Goal: Task Accomplishment & Management: Manage account settings

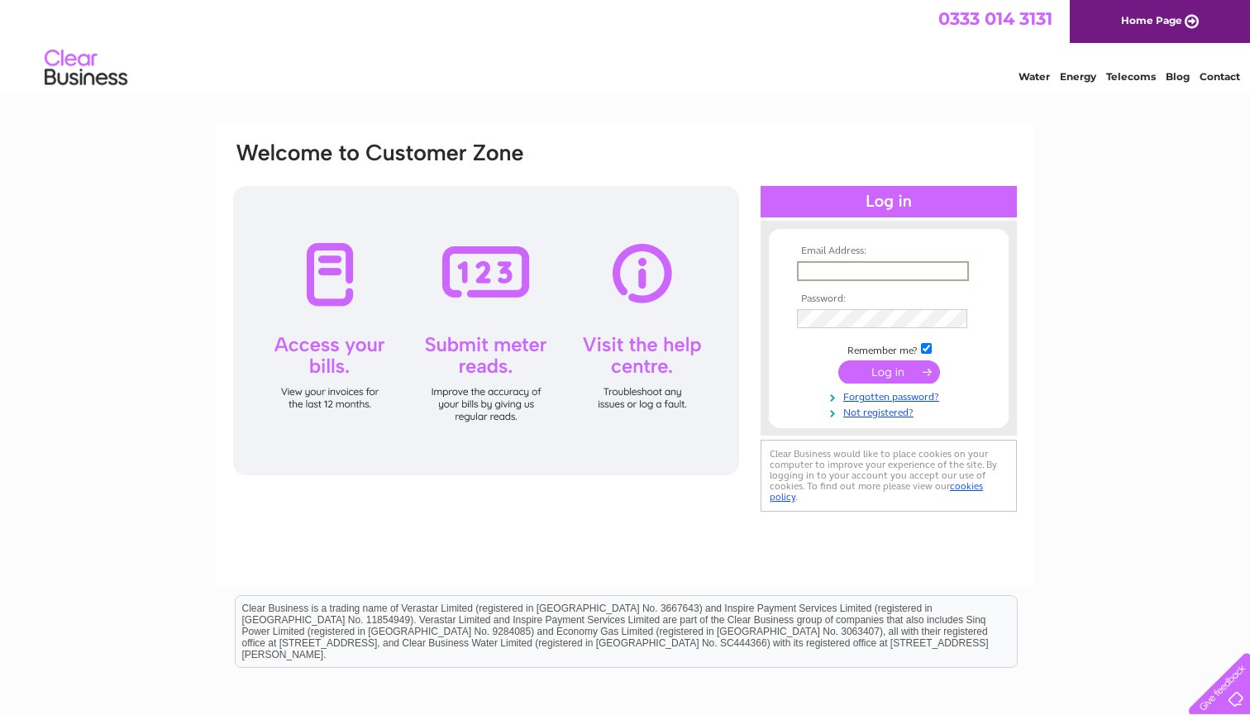
type input "[EMAIL_ADDRESS][DOMAIN_NAME]"
click at [888, 370] on input "submit" at bounding box center [889, 371] width 102 height 23
click at [901, 364] on input "submit" at bounding box center [889, 370] width 102 height 23
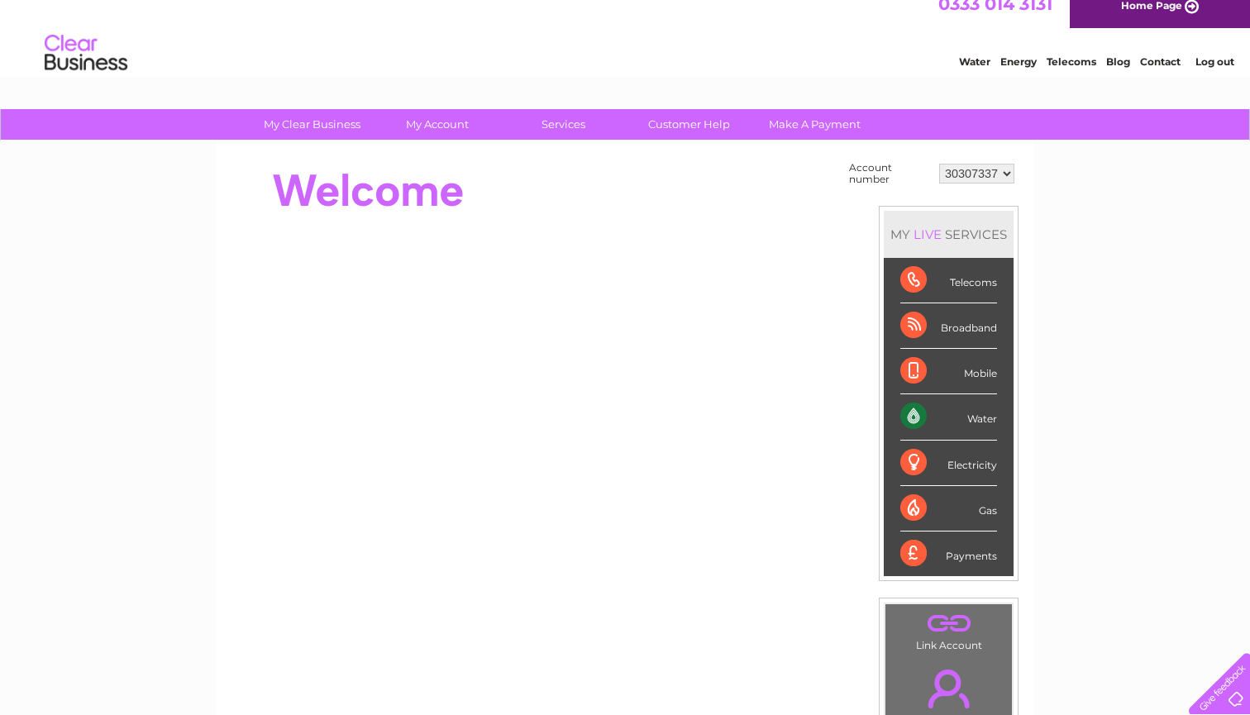
scroll to position [3, 0]
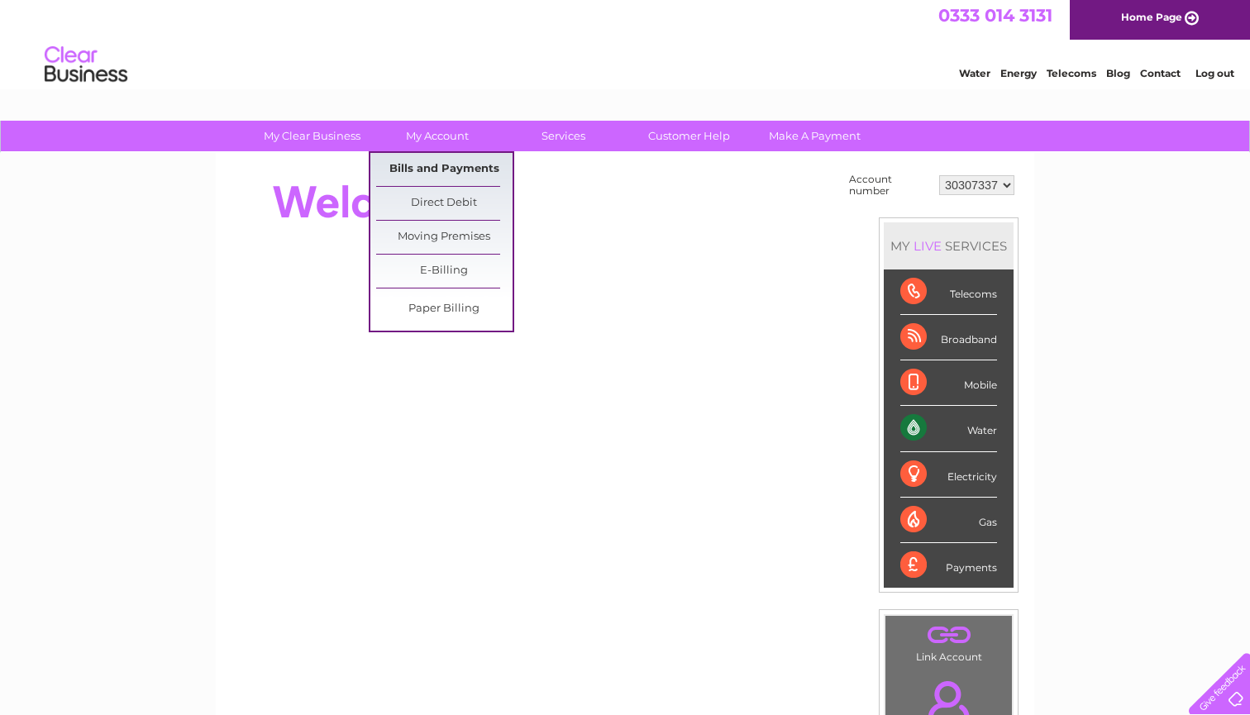
click at [455, 174] on link "Bills and Payments" at bounding box center [444, 169] width 136 height 33
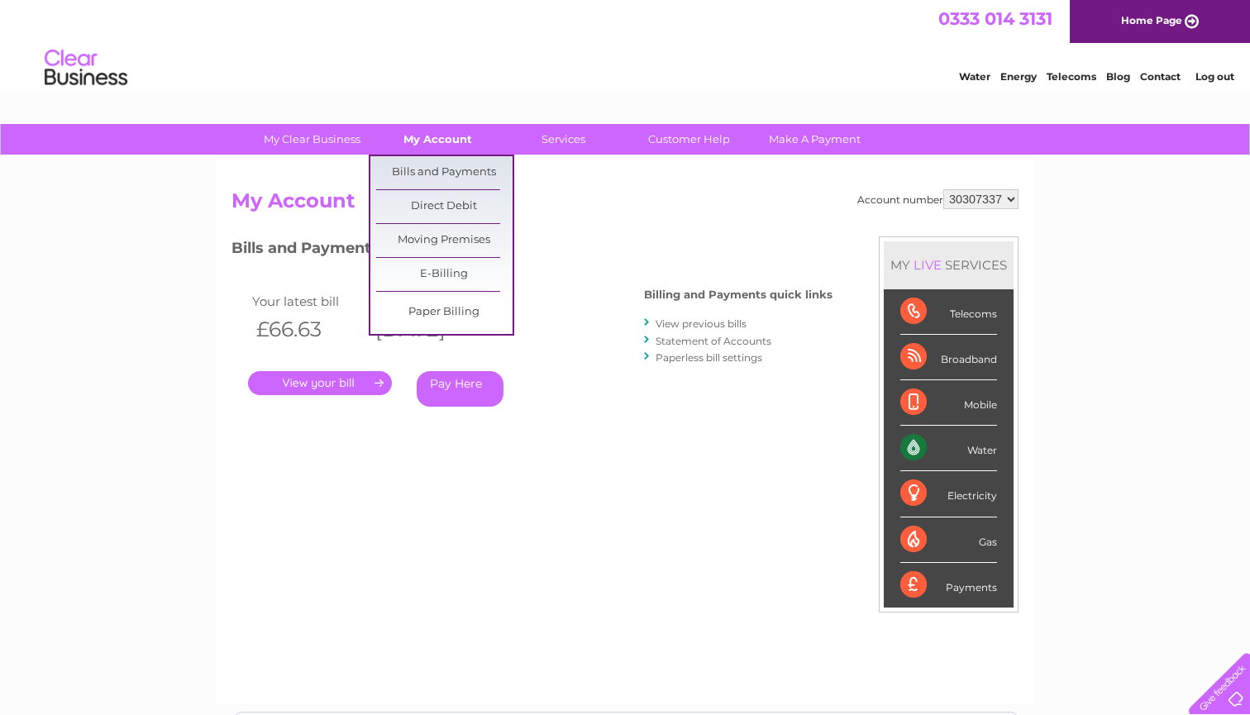
click at [425, 138] on link "My Account" at bounding box center [437, 139] width 136 height 31
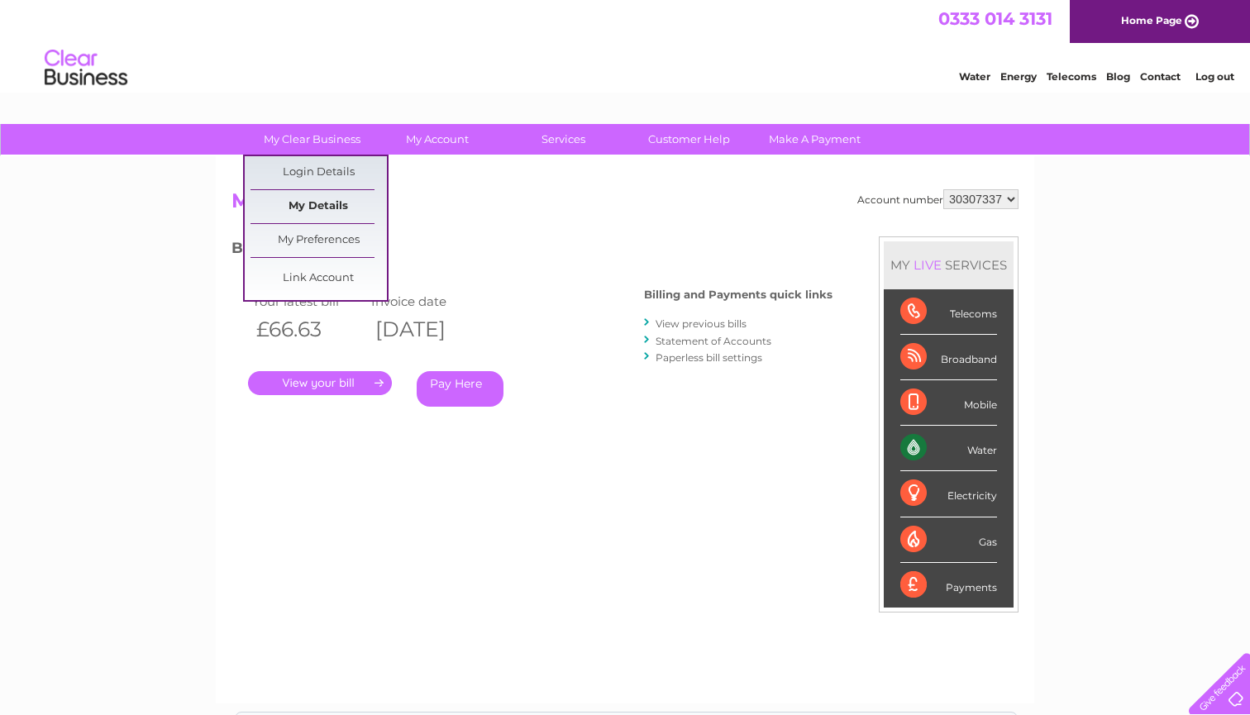
click at [327, 207] on link "My Details" at bounding box center [318, 206] width 136 height 33
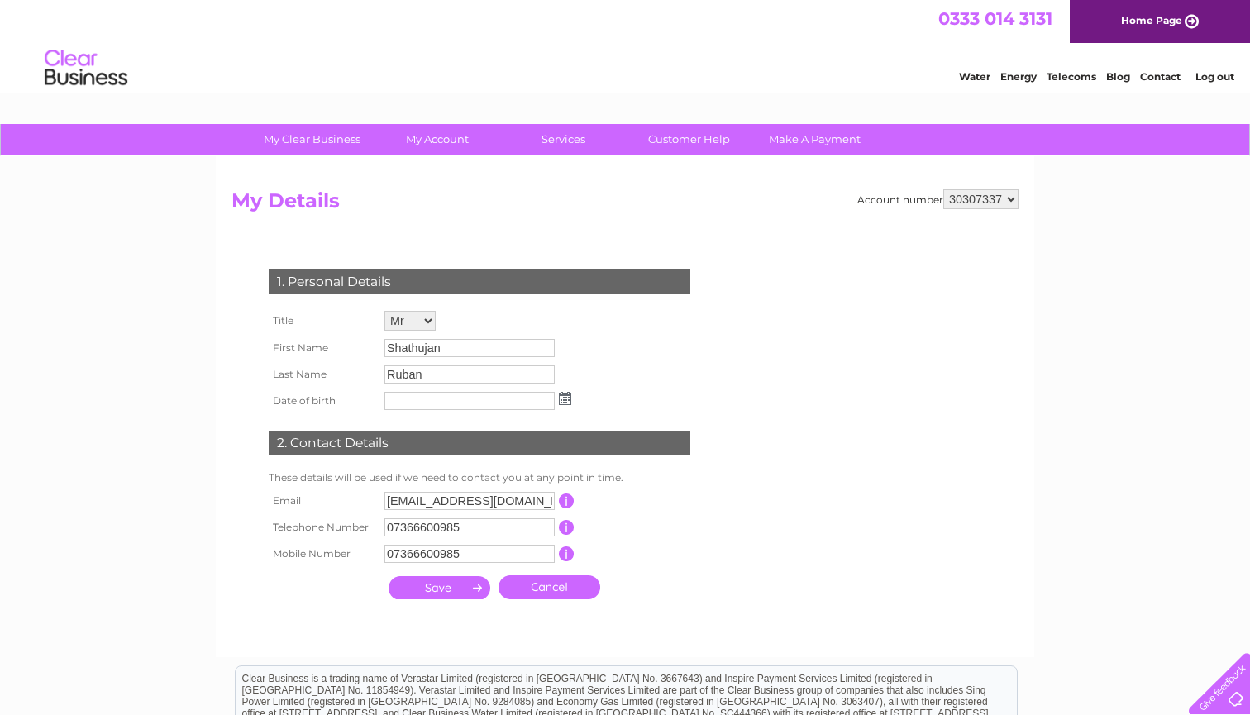
click at [1233, 700] on div at bounding box center [1216, 680] width 68 height 68
click at [698, 138] on link "Customer Help" at bounding box center [689, 139] width 136 height 31
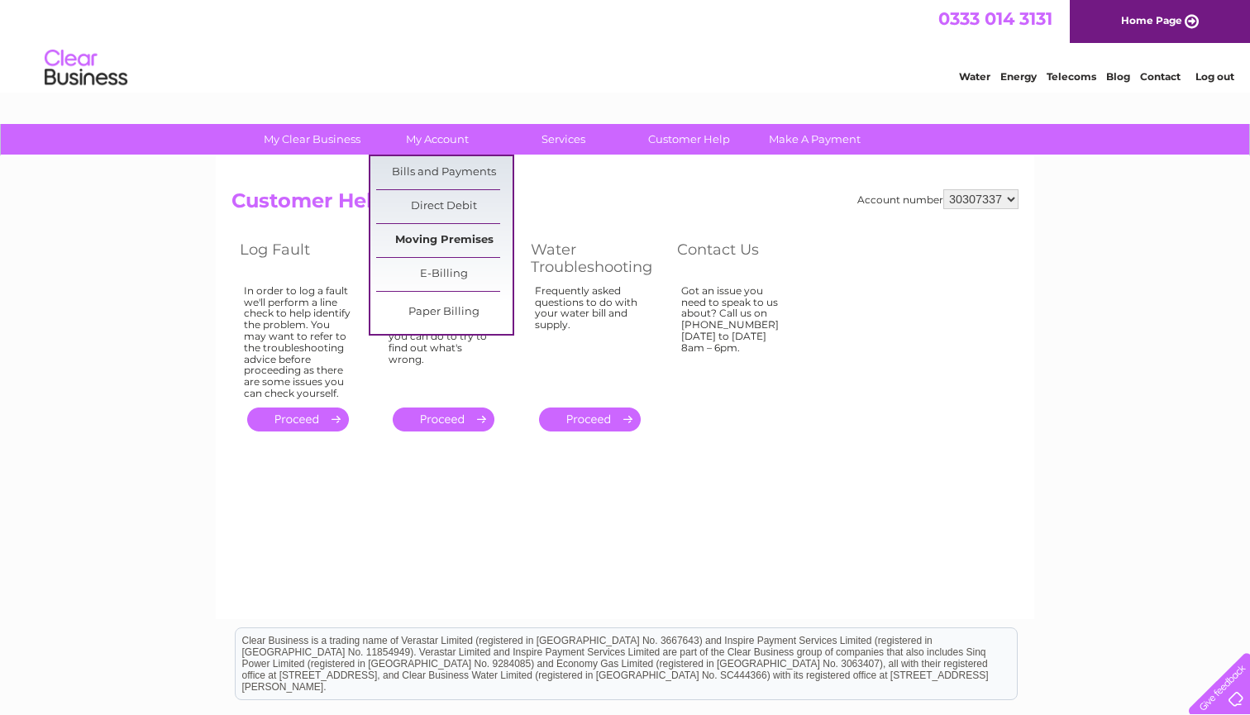
click at [442, 236] on link "Moving Premises" at bounding box center [444, 240] width 136 height 33
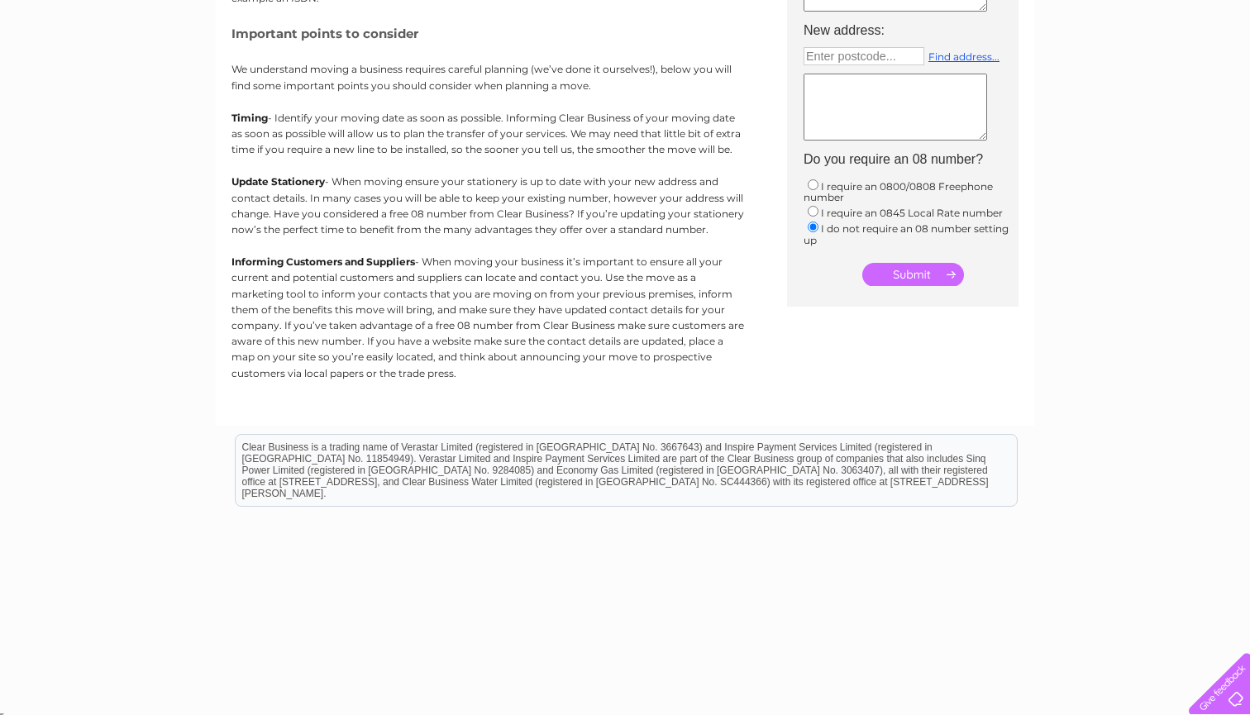
scroll to position [383, 0]
